Goal: Check status: Check status

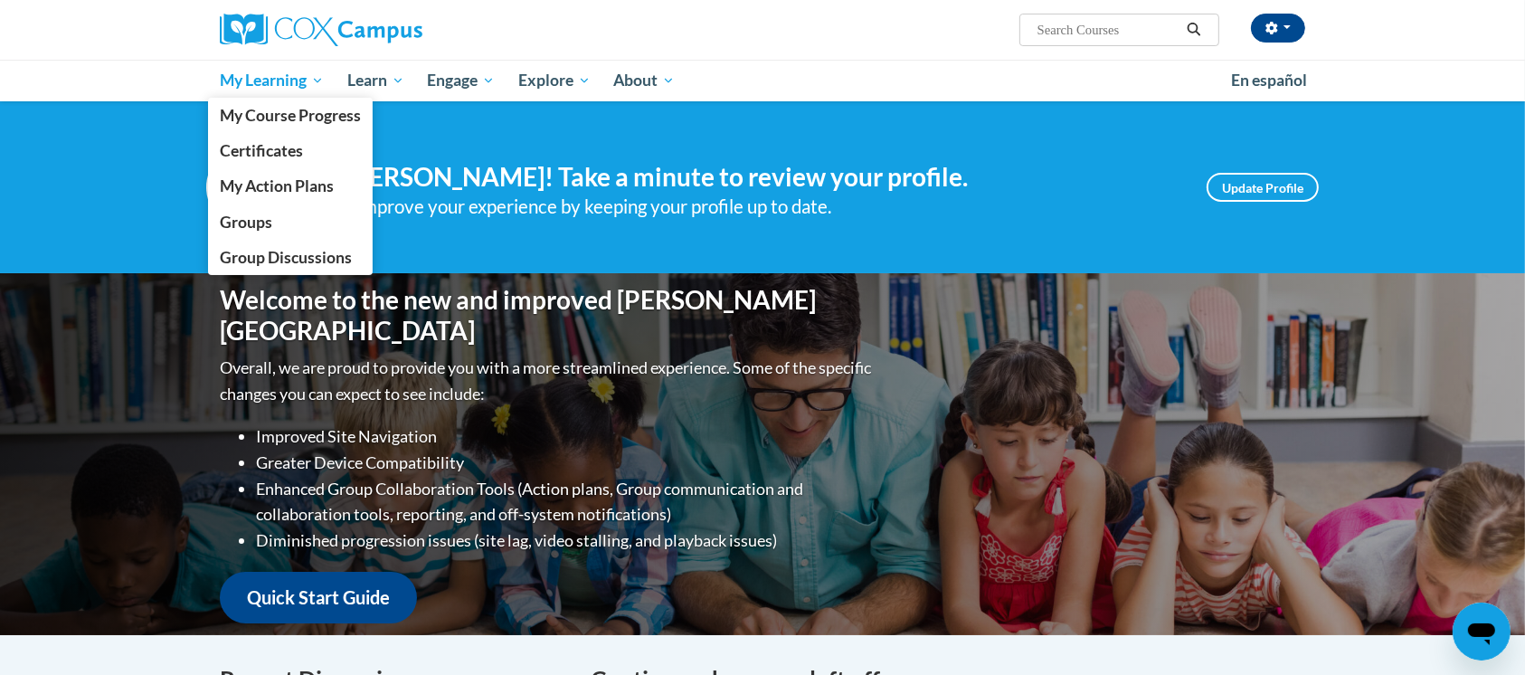
click at [282, 81] on span "My Learning" at bounding box center [272, 81] width 104 height 22
click at [255, 124] on span "My Course Progress" at bounding box center [290, 115] width 141 height 19
